Goal: Navigation & Orientation: Find specific page/section

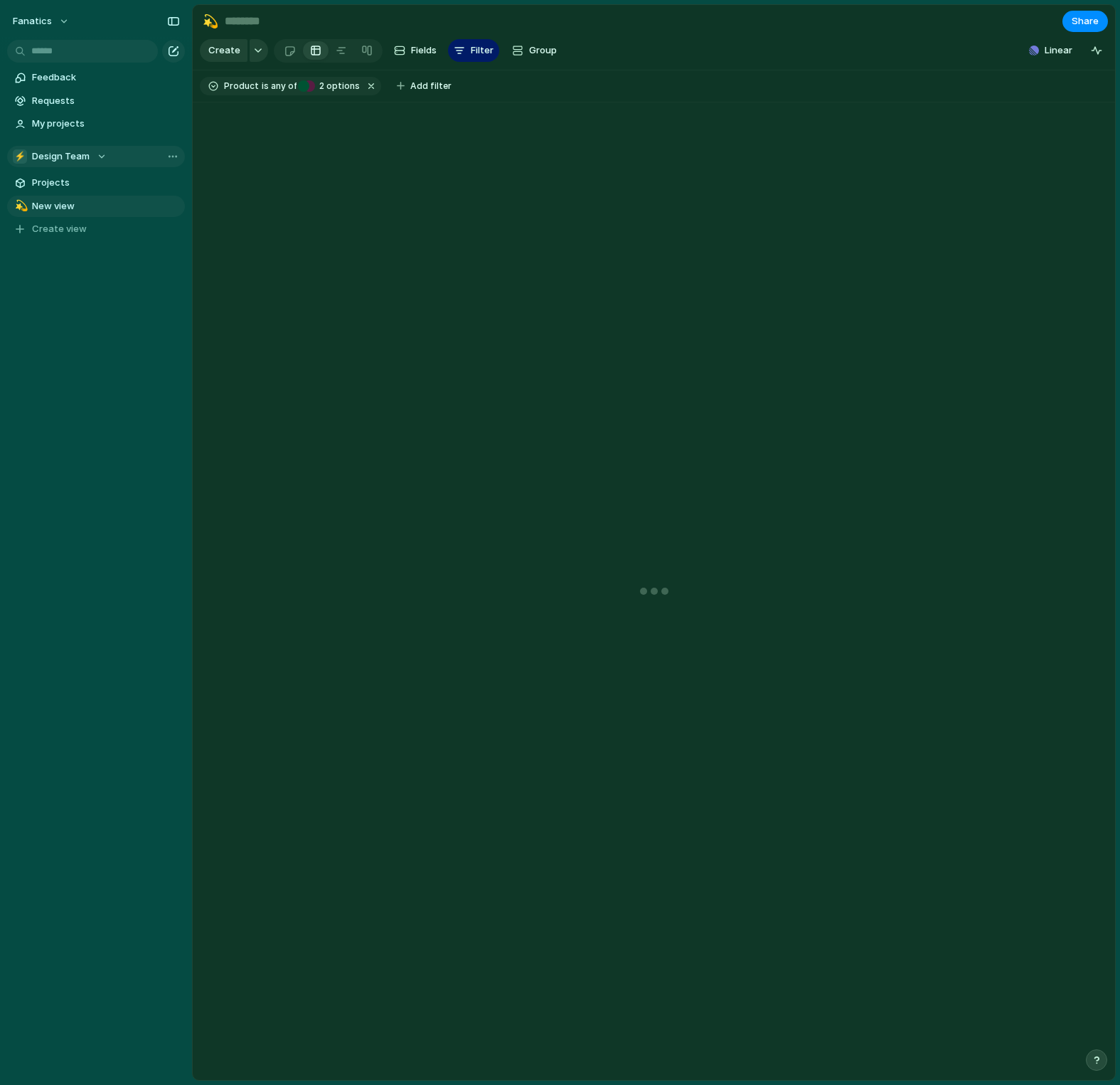
click at [59, 152] on span "Design Team" at bounding box center [60, 157] width 57 height 14
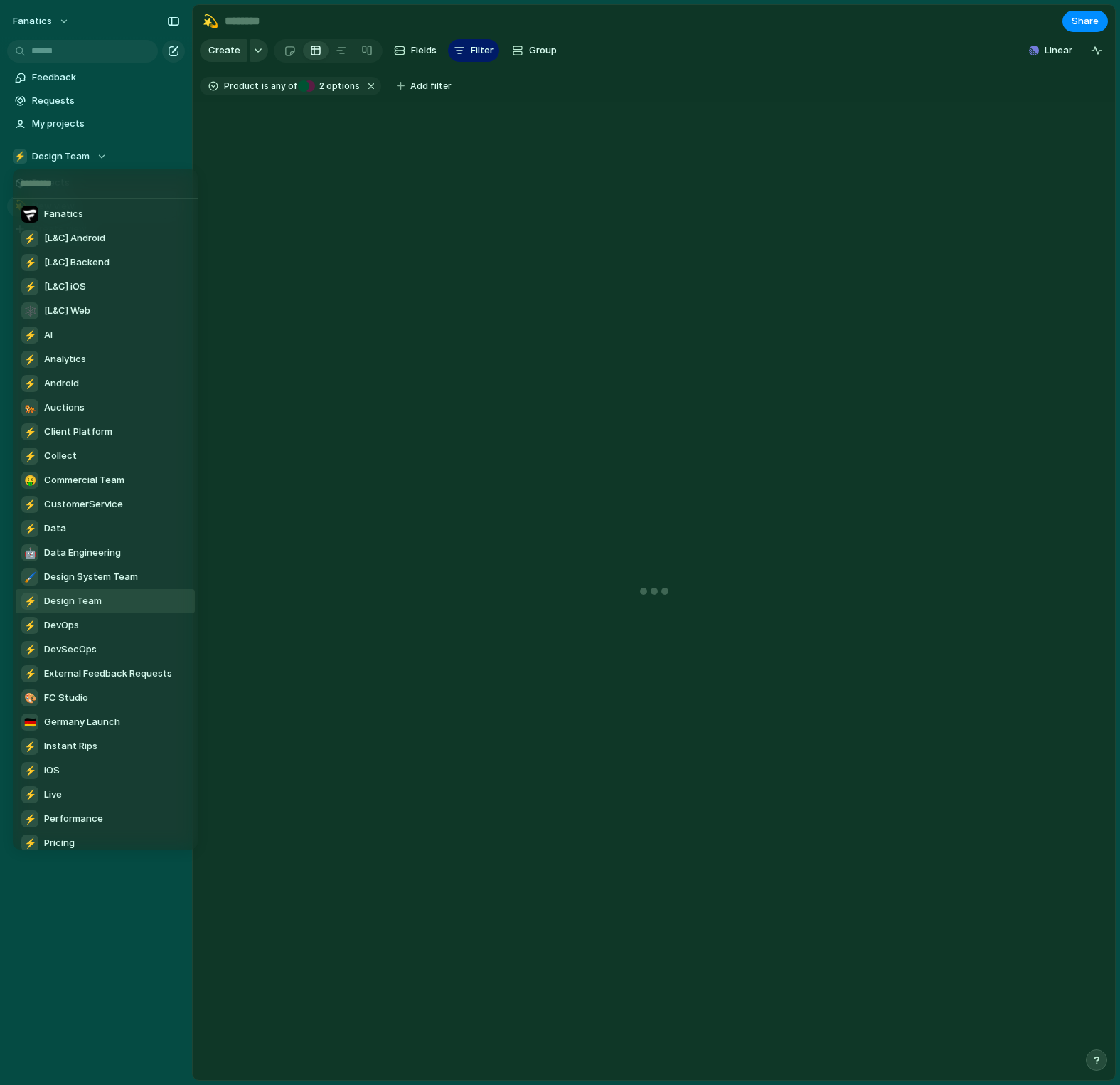
click at [69, 152] on div "Fanatics ⚡ [L&C] Android ⚡ [L&C] Backend ⚡ [L&C] iOS 🕸 [L&C] Web ⚡ AI ⚡ Analyti…" at bounding box center [560, 542] width 1120 height 1085
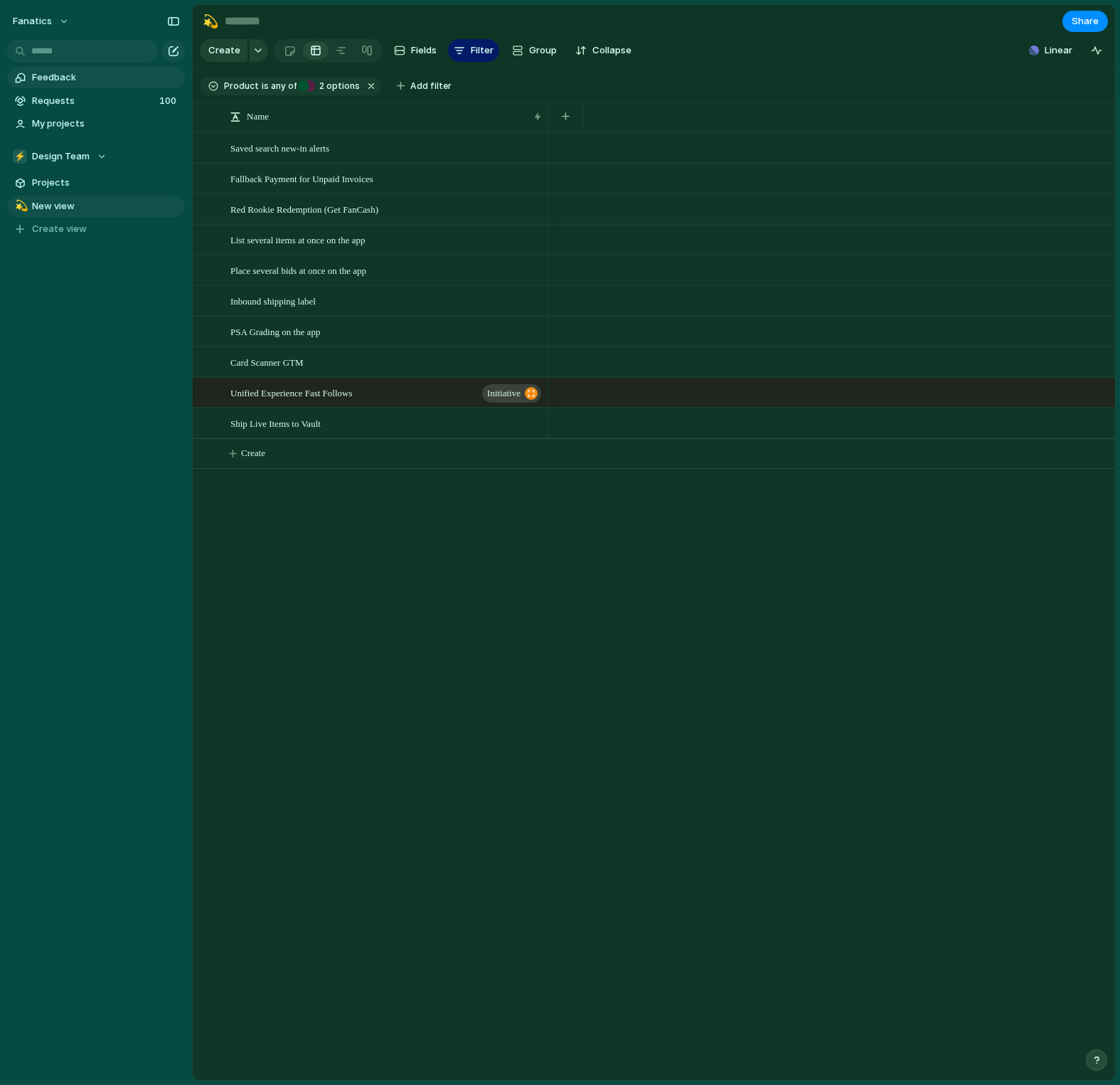
click at [72, 79] on span "Feedback" at bounding box center [106, 77] width 148 height 14
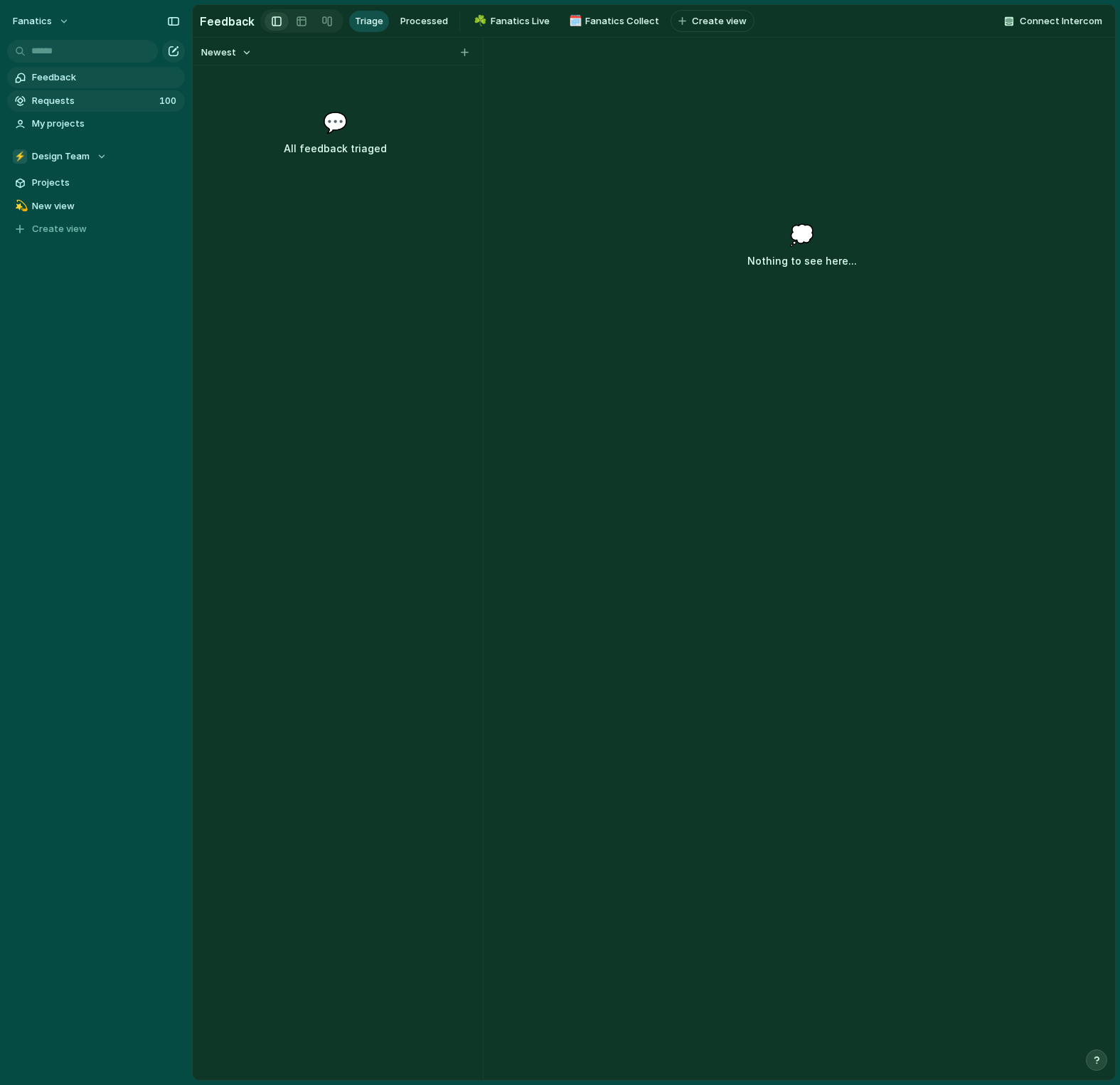
click at [80, 106] on span "Requests" at bounding box center [93, 101] width 123 height 14
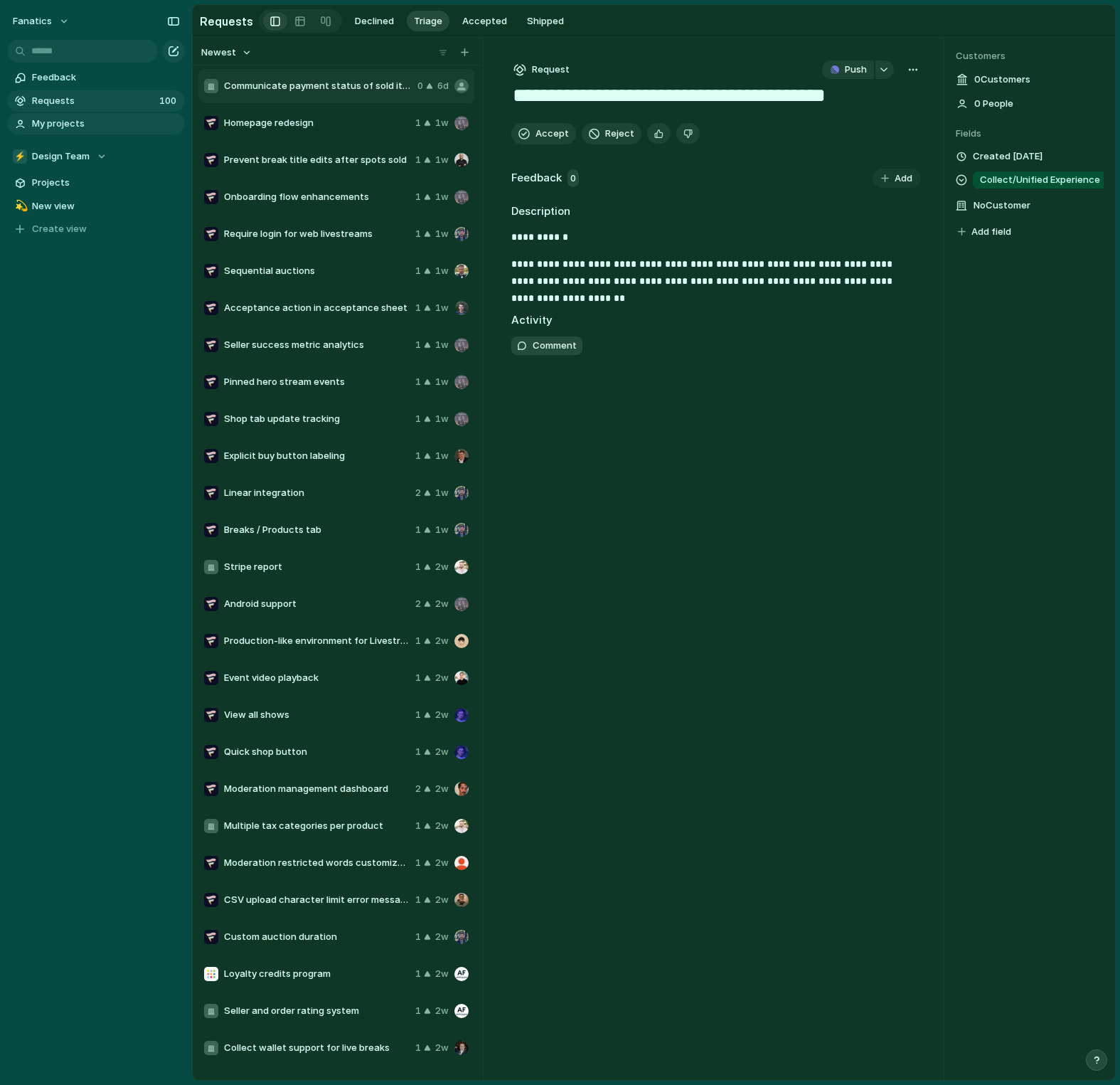
click at [75, 121] on span "My projects" at bounding box center [106, 124] width 148 height 14
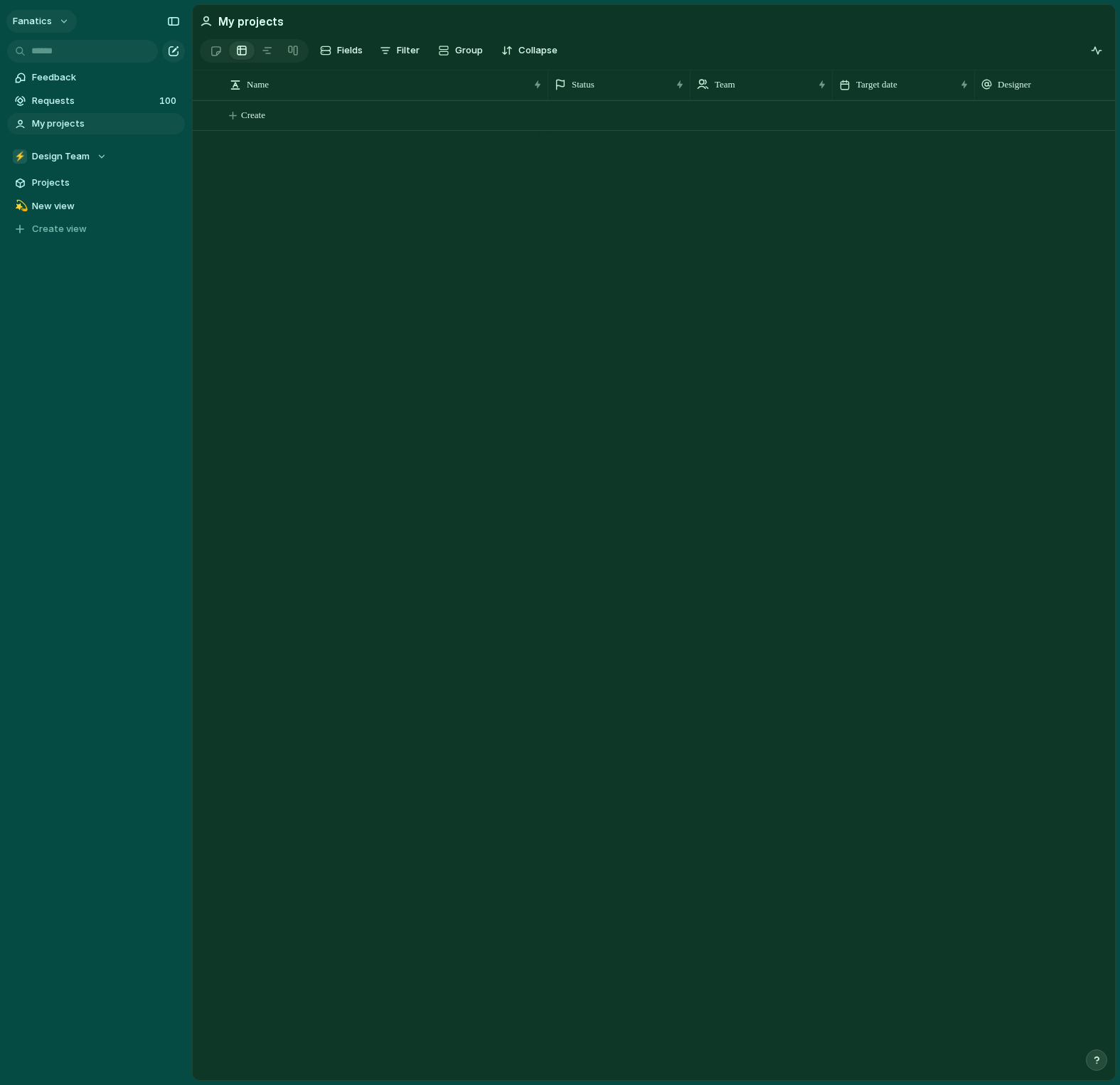
click at [51, 29] on button "fanatics" at bounding box center [41, 21] width 70 height 23
click at [94, 255] on div "Settings Invite members Change theme Sign out" at bounding box center [560, 542] width 1120 height 1085
click at [98, 154] on div "⚡ Design Team" at bounding box center [60, 157] width 94 height 14
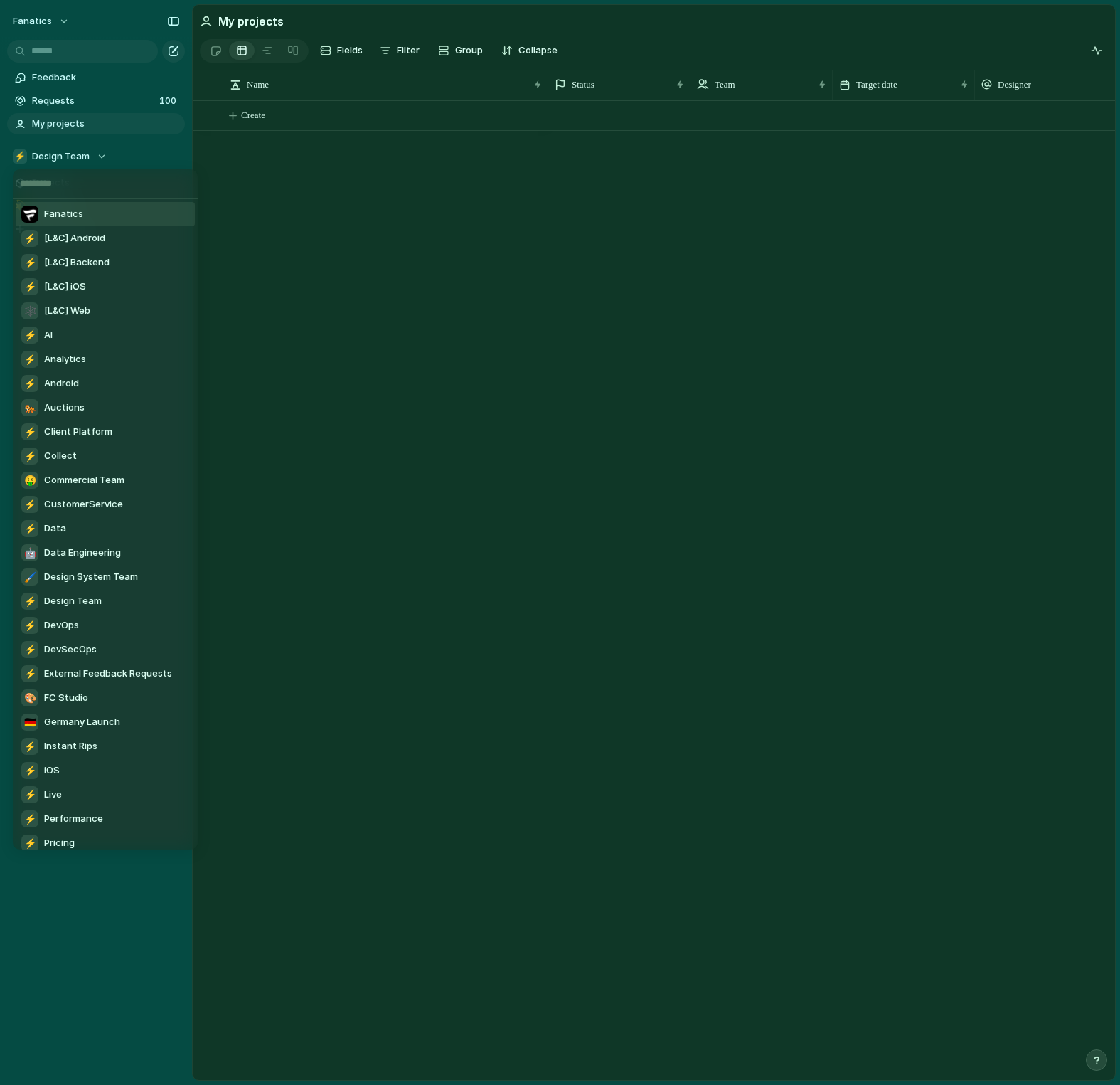
click at [77, 216] on span "Fanatics" at bounding box center [63, 214] width 39 height 14
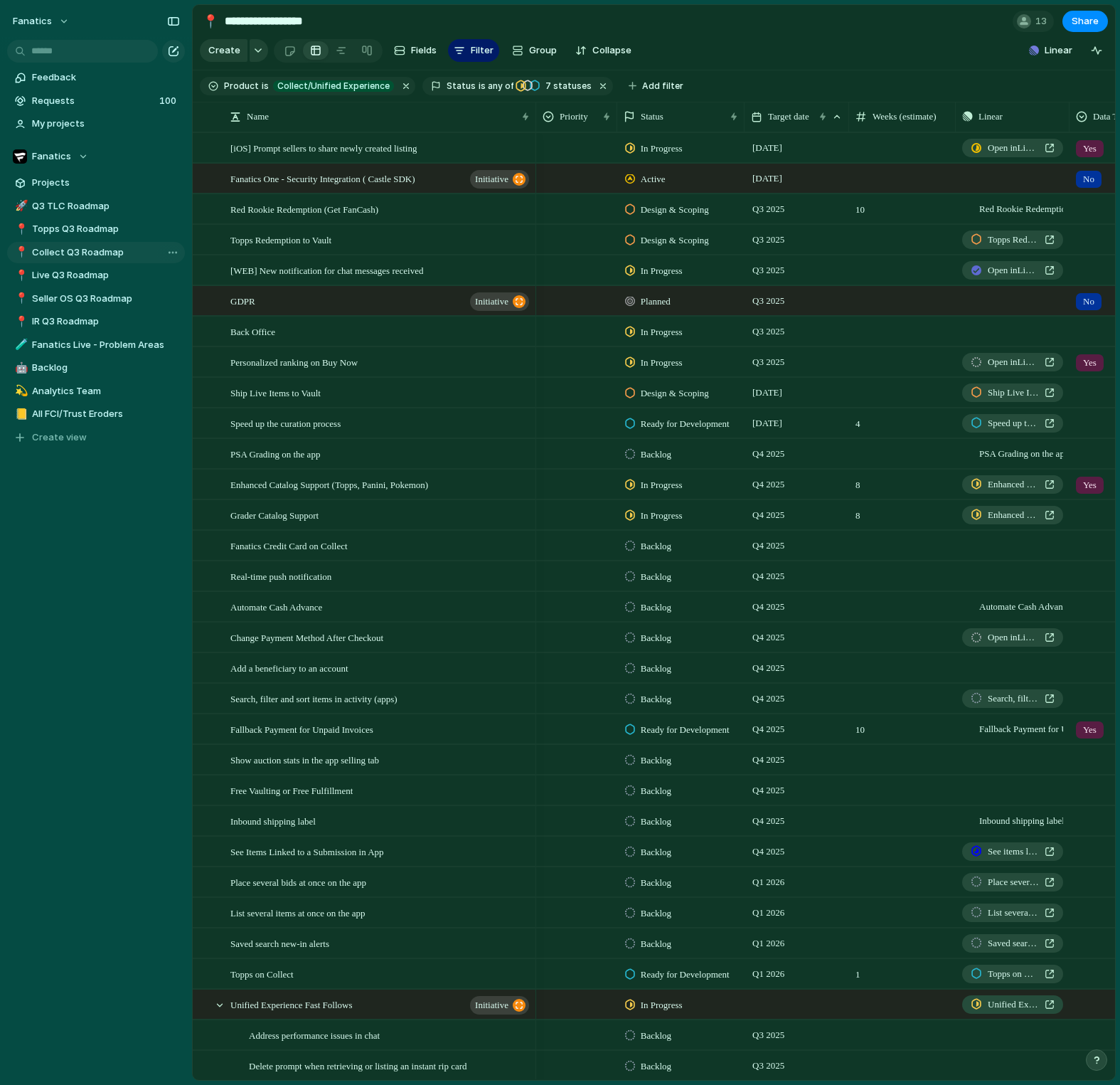
click at [90, 255] on span "Collect Q3 Roadmap" at bounding box center [106, 253] width 148 height 14
click at [60, 154] on span "Fanatics" at bounding box center [51, 157] width 39 height 14
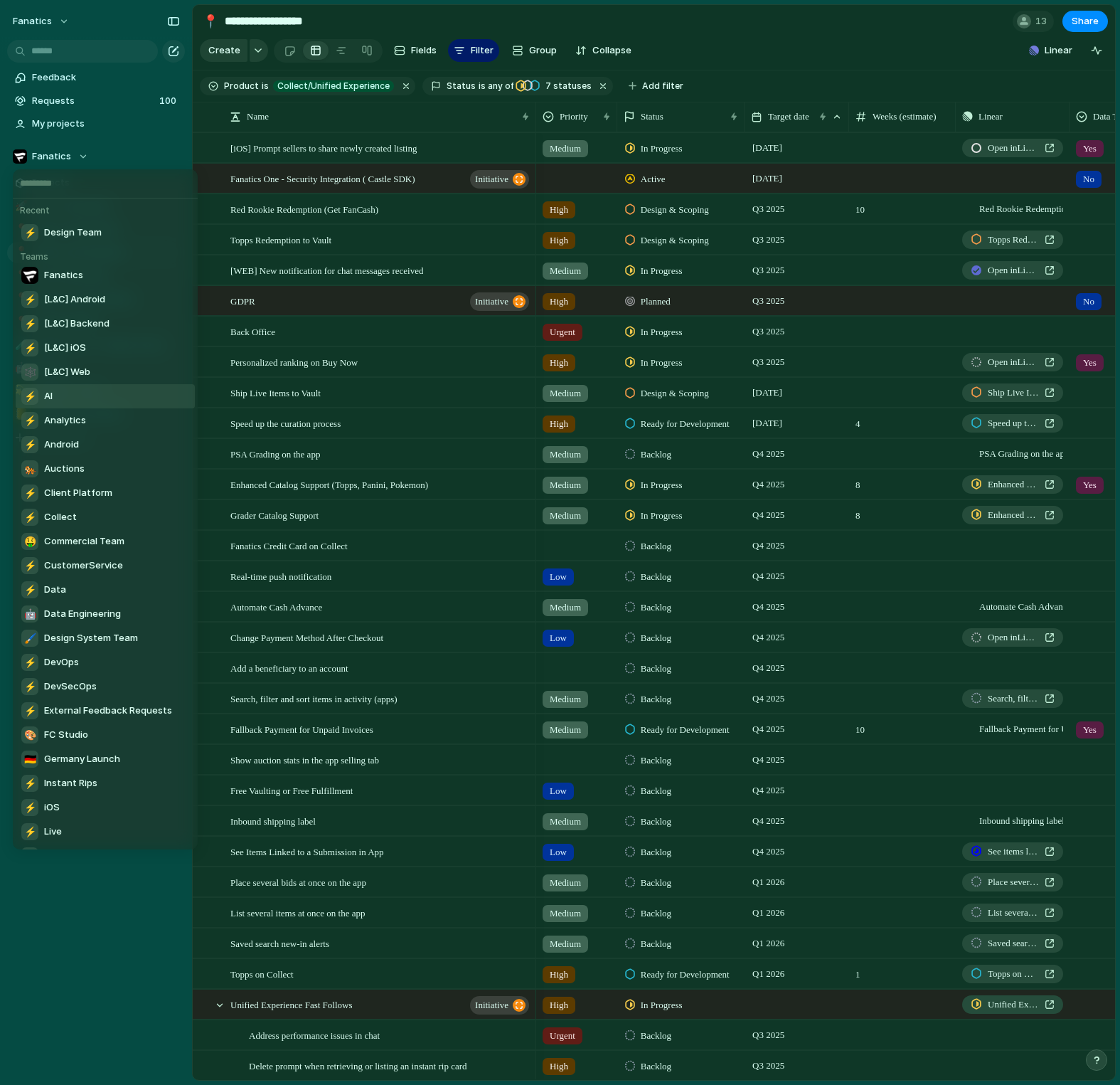
scroll to position [262, 0]
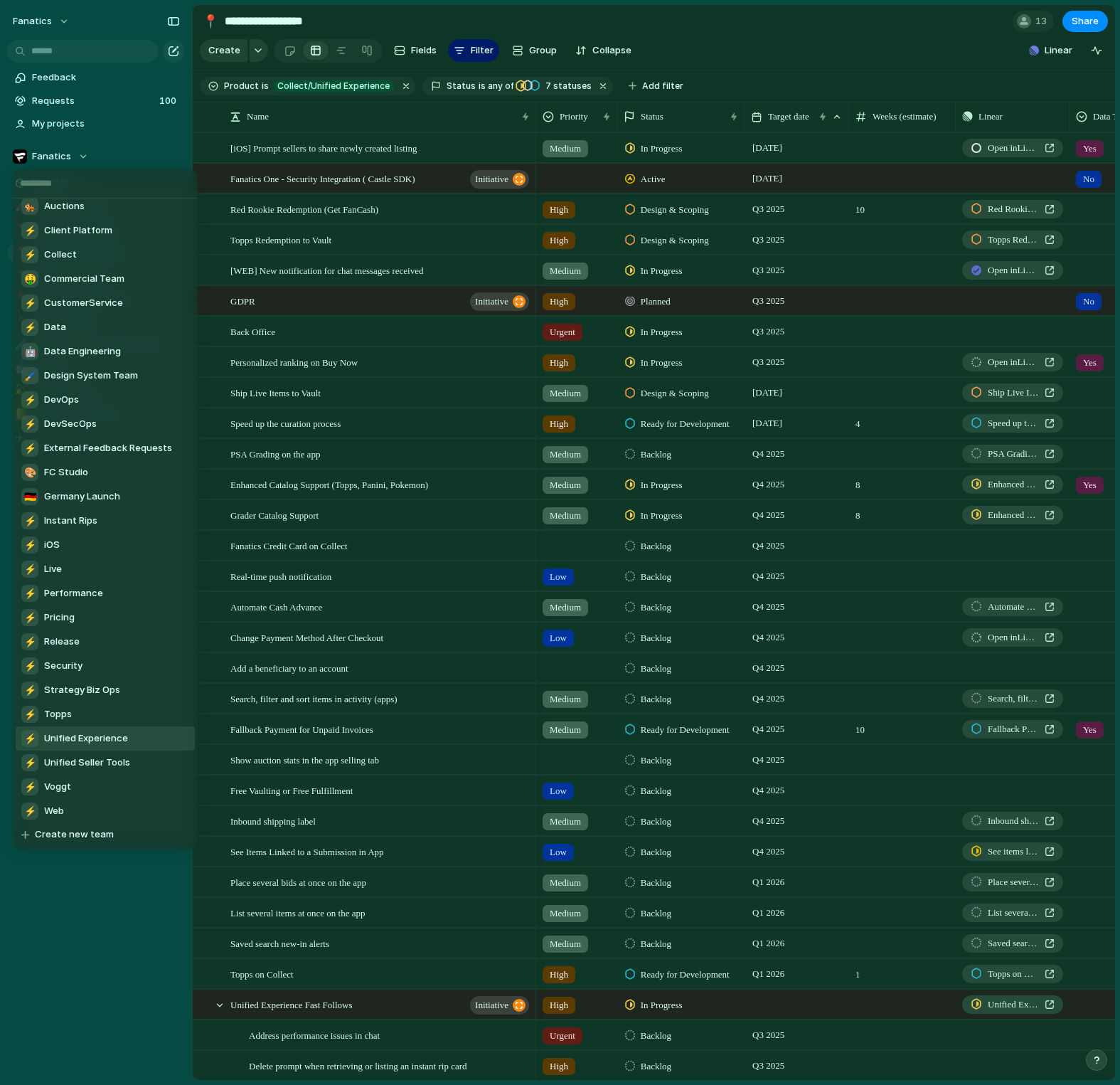
click at [118, 953] on div "Recent ⚡ Design Team Teams Fanatics ⚡ [L&C] Android ⚡ [L&C] Backend ⚡ [L&C] iOS…" at bounding box center [560, 542] width 1120 height 1085
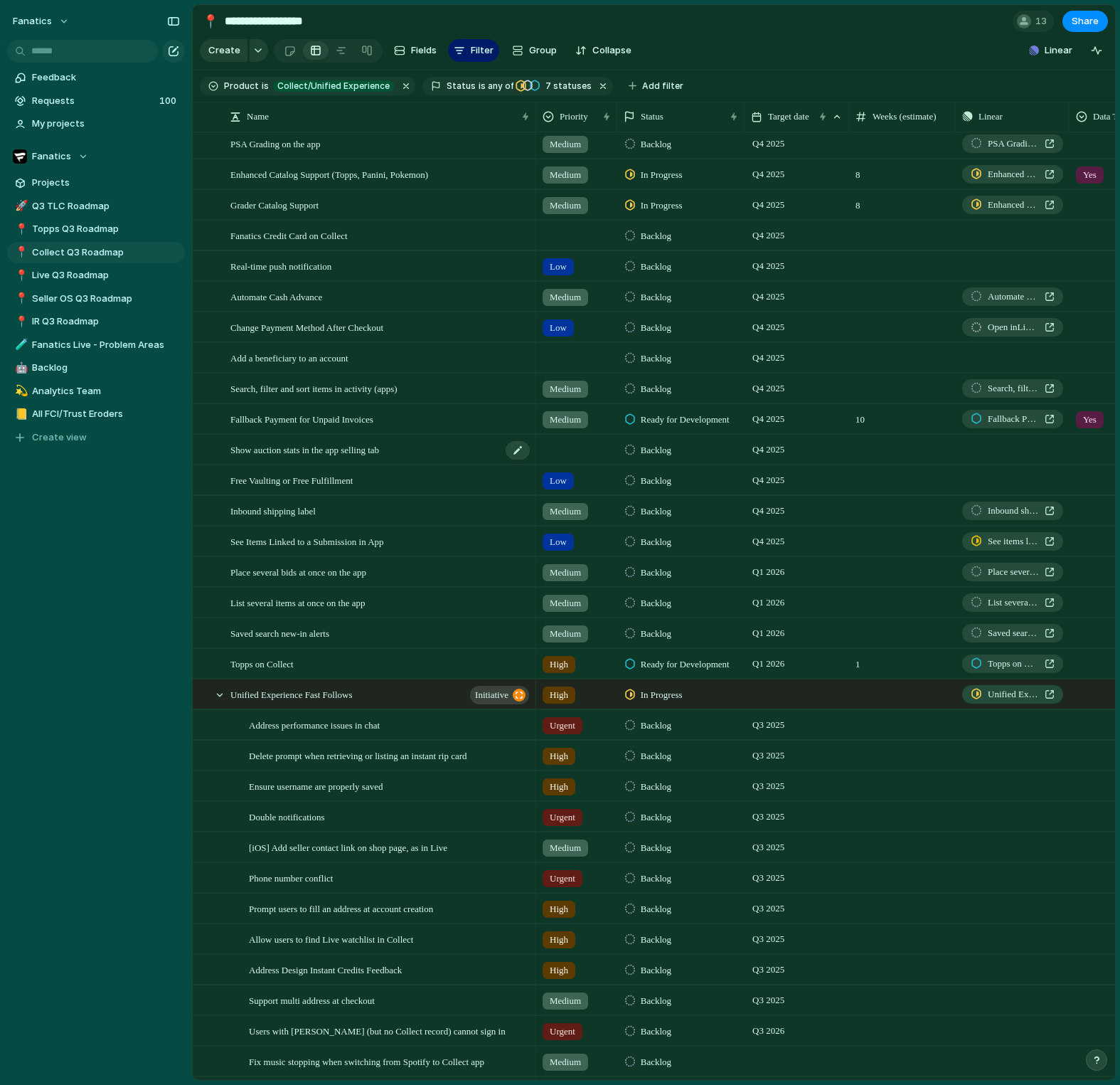
scroll to position [399, 0]
